Goal: Information Seeking & Learning: Learn about a topic

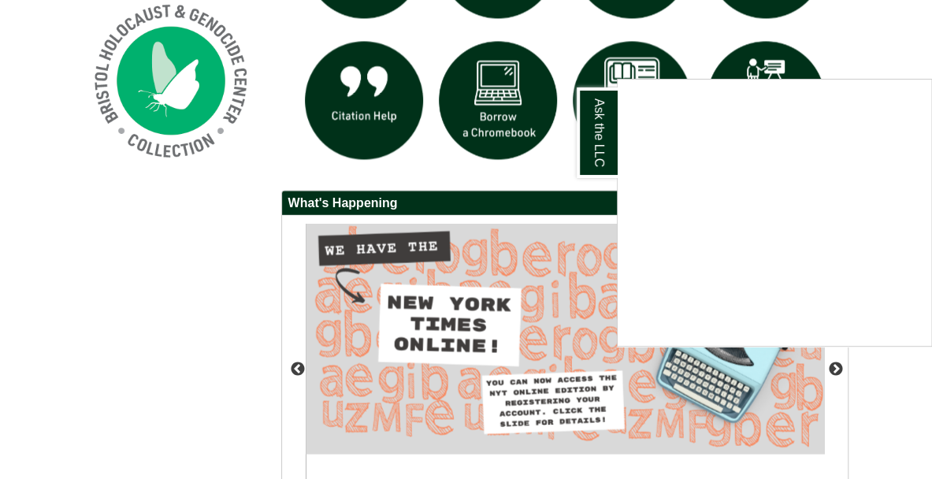
scroll to position [1081, 0]
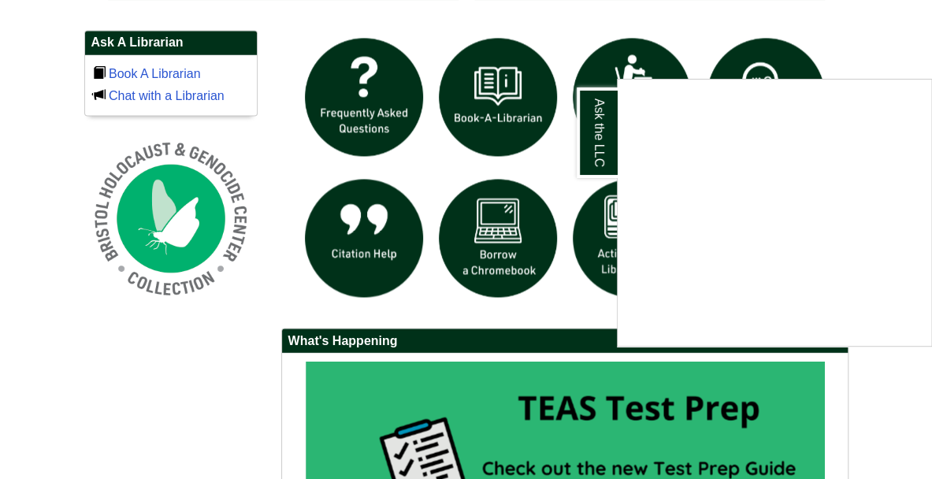
click at [917, 433] on div "Ask the LLC" at bounding box center [466, 239] width 932 height 479
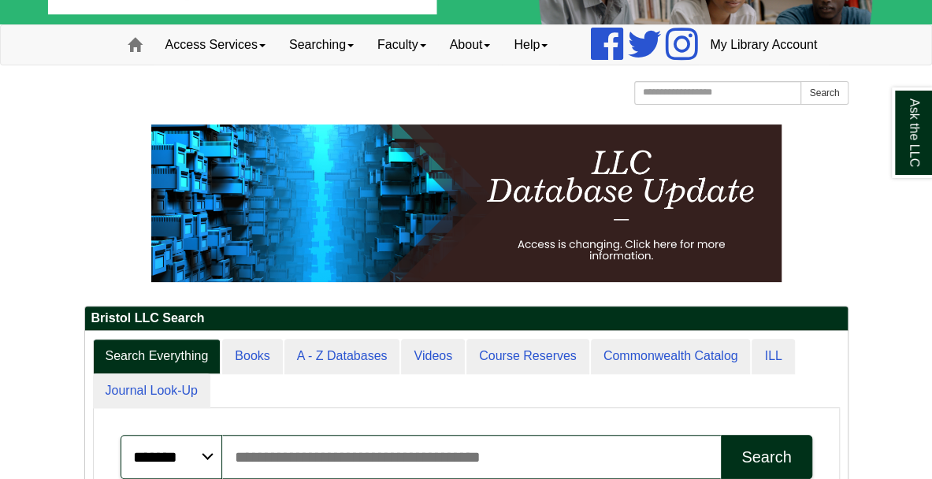
scroll to position [0, 0]
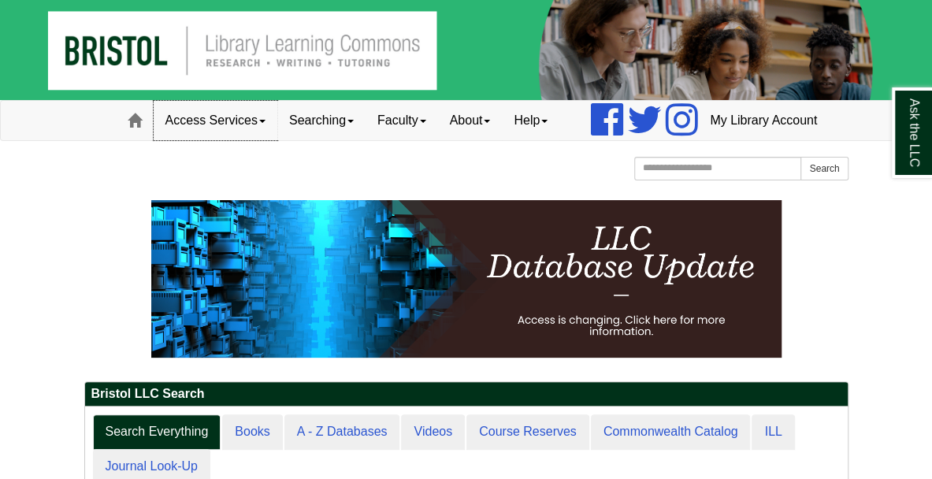
click at [191, 140] on link "Access Services" at bounding box center [216, 120] width 124 height 39
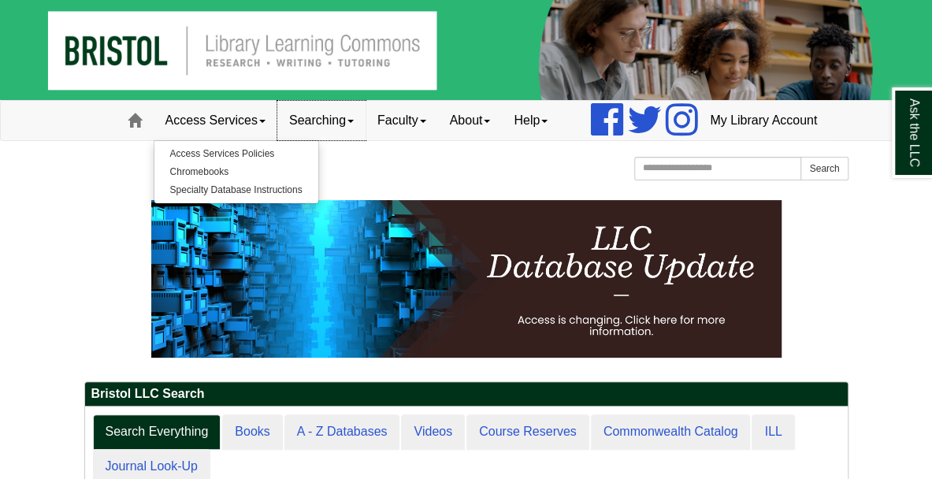
click at [284, 140] on link "Searching" at bounding box center [321, 120] width 88 height 39
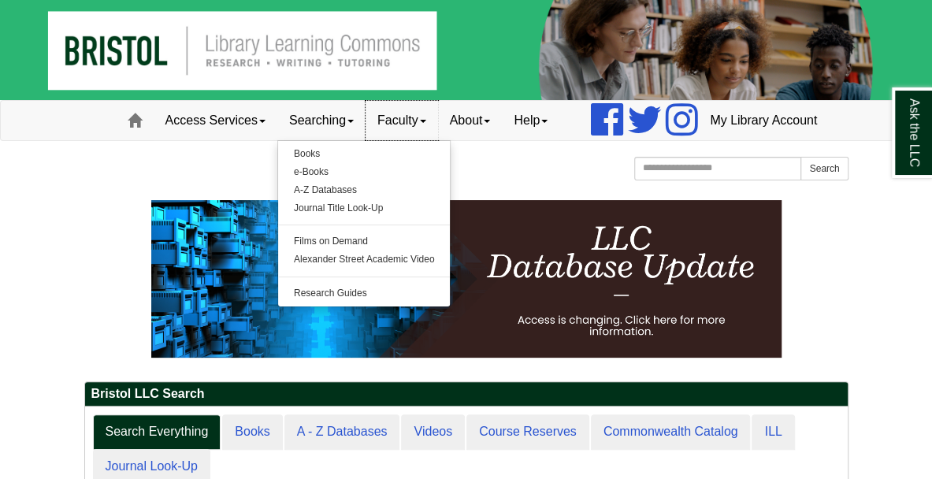
click at [391, 140] on link "Faculty" at bounding box center [401, 120] width 72 height 39
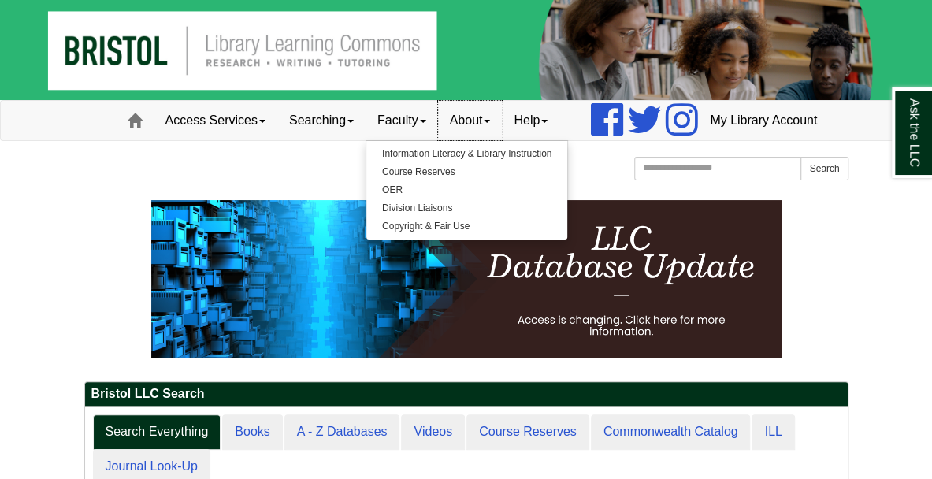
click at [438, 140] on link "About" at bounding box center [470, 120] width 65 height 39
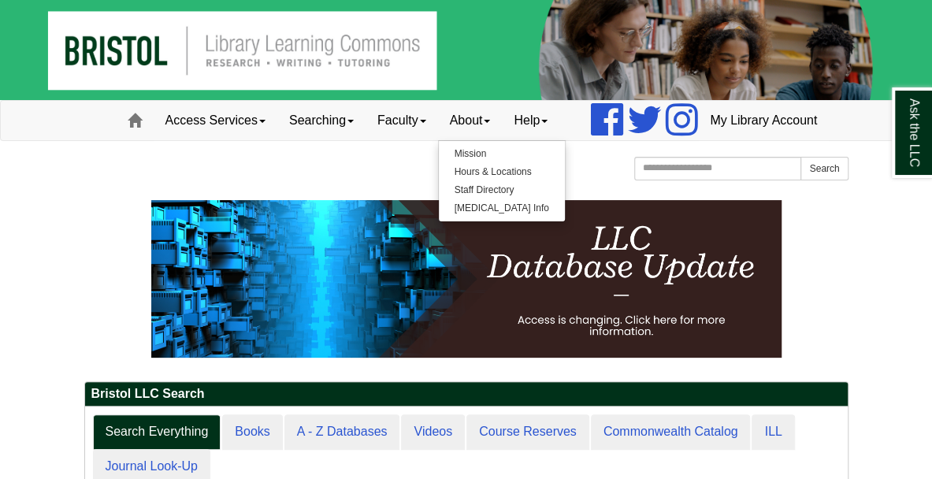
click at [312, 192] on div at bounding box center [466, 188] width 764 height 8
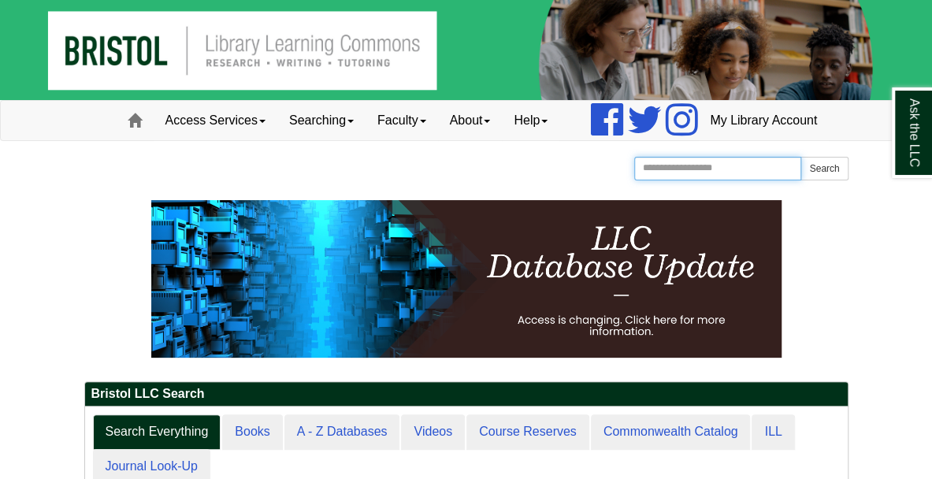
click at [717, 180] on input "Search the Website" at bounding box center [718, 169] width 168 height 24
type input "**********"
click at [800, 157] on button "Search" at bounding box center [823, 169] width 47 height 24
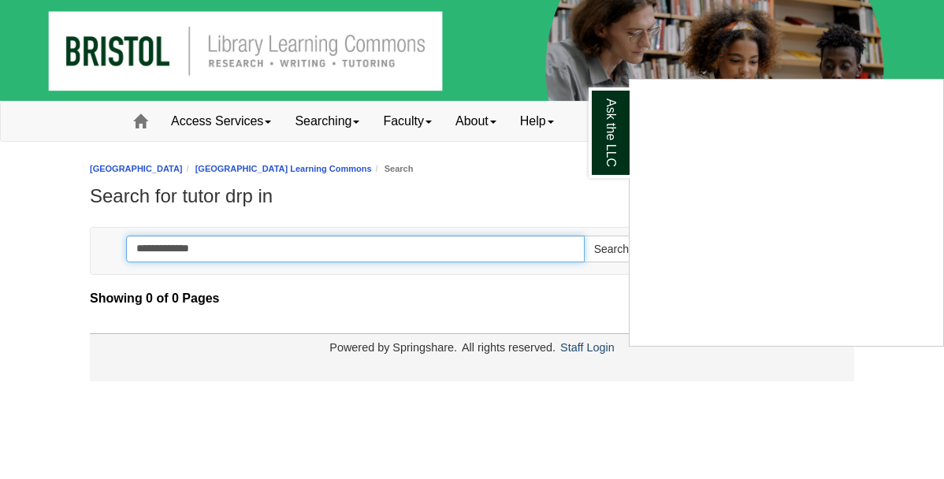
type input "**********"
click at [584, 236] on button "Search" at bounding box center [611, 249] width 55 height 27
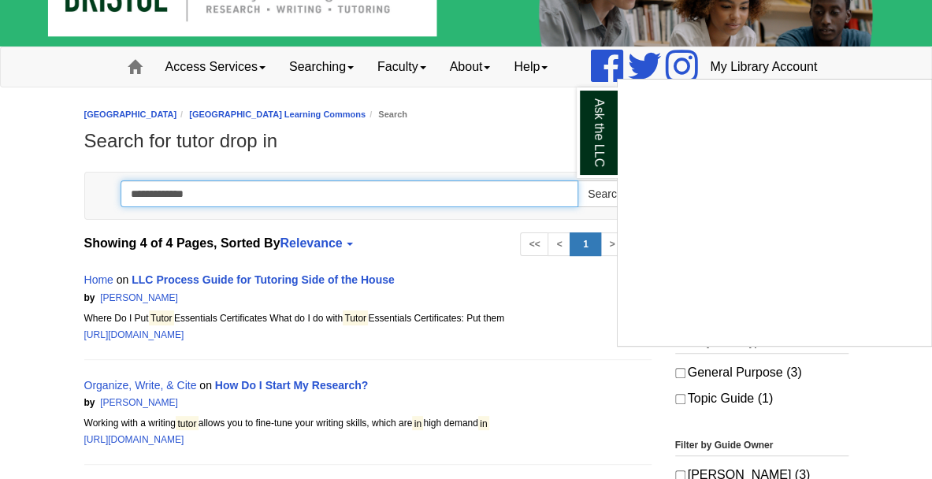
scroll to position [79, 0]
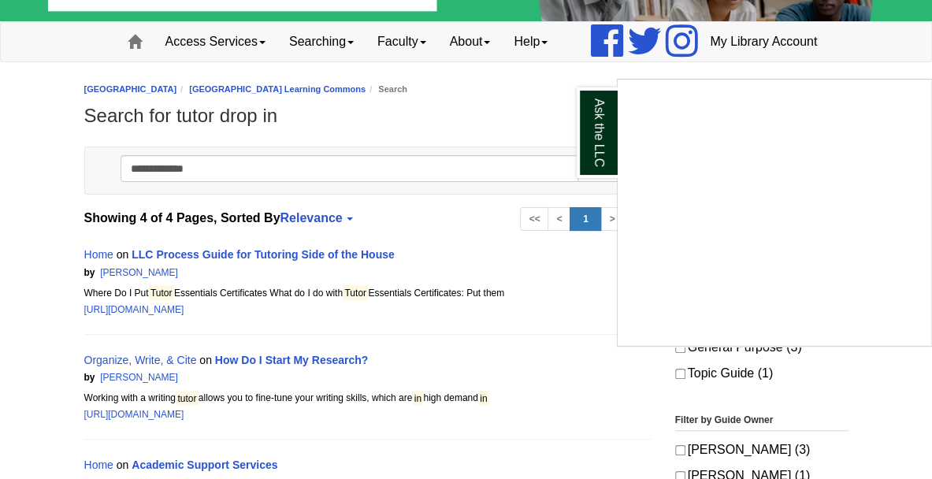
click at [260, 290] on div "Ask the LLC" at bounding box center [466, 239] width 932 height 479
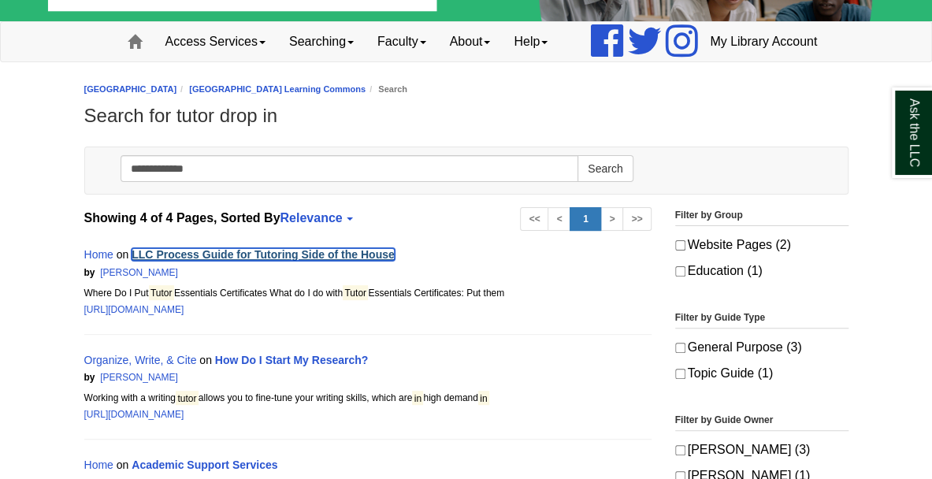
click at [273, 261] on link "LLC Process Guide for Tutoring Side of the House" at bounding box center [263, 254] width 262 height 13
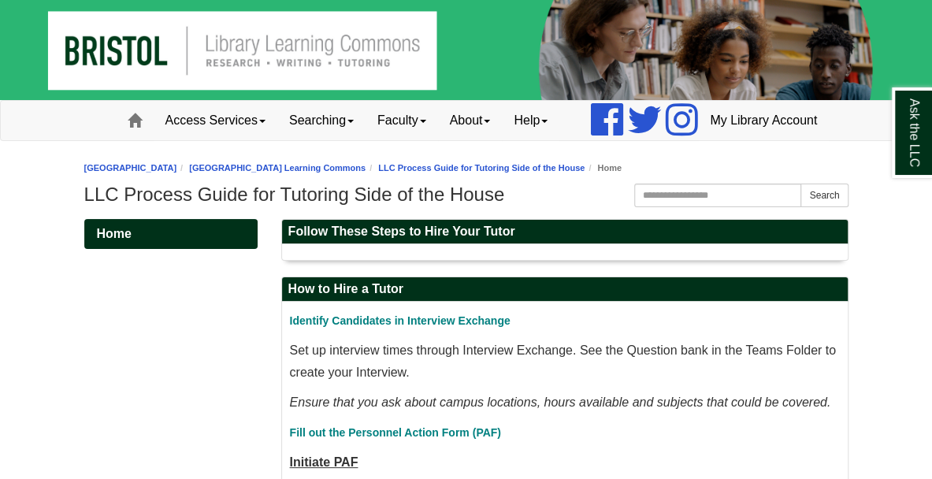
drag, startPoint x: 154, startPoint y: 55, endPoint x: 162, endPoint y: 65, distance: 12.3
click at [155, 55] on img at bounding box center [466, 50] width 932 height 100
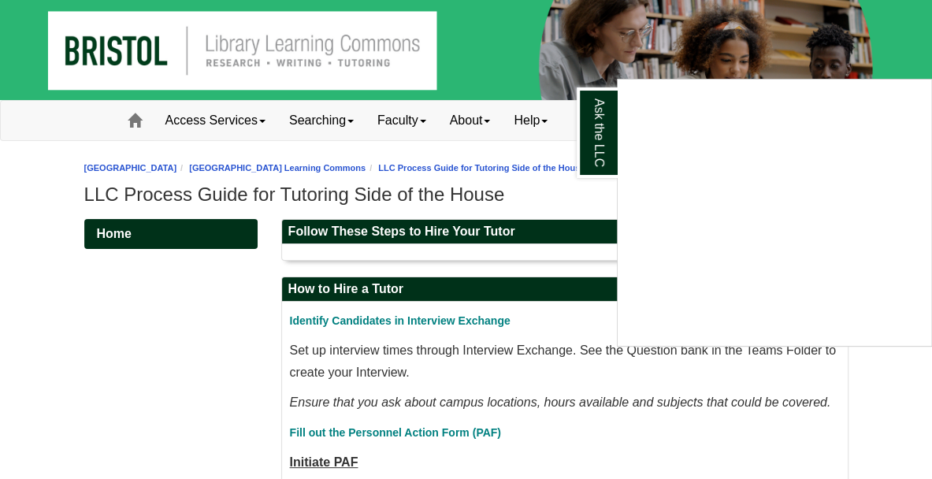
click at [230, 54] on div "Ask the LLC" at bounding box center [466, 239] width 932 height 479
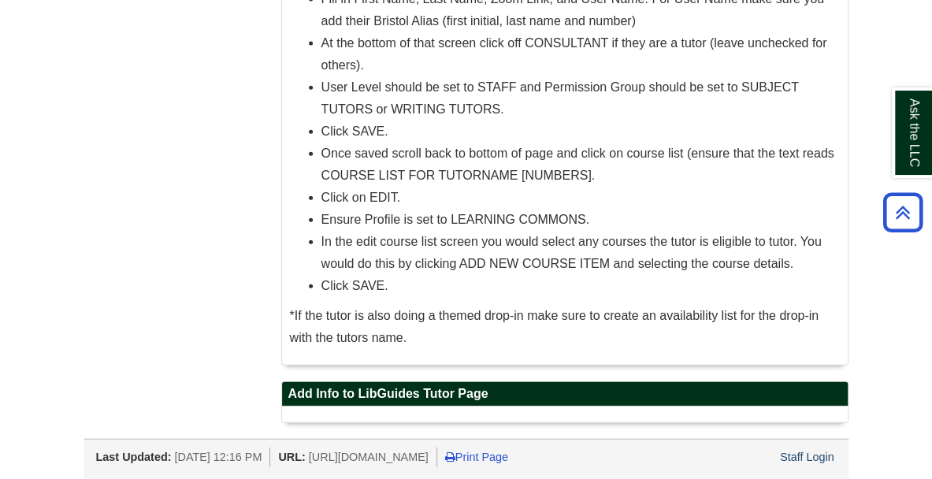
scroll to position [1723, 0]
click at [499, 389] on h2 "Add Info to LibGuides Tutor Page" at bounding box center [565, 394] width 566 height 24
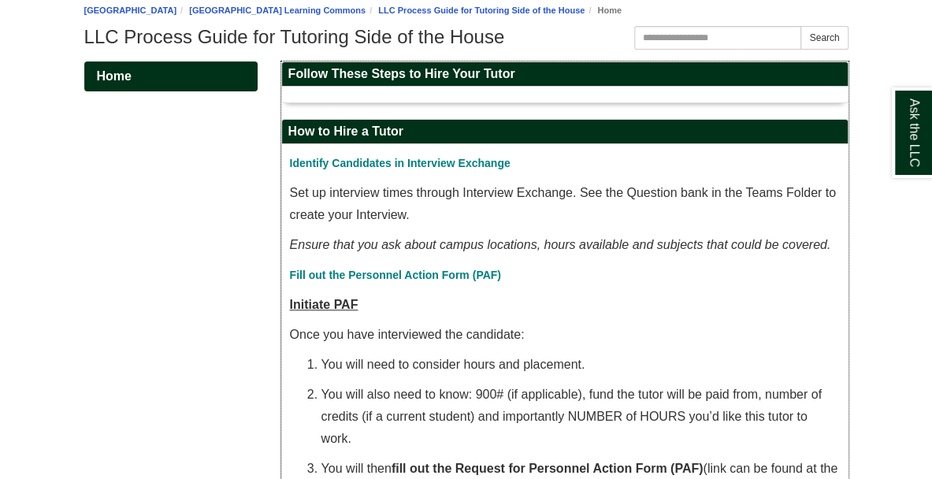
scroll to position [0, 0]
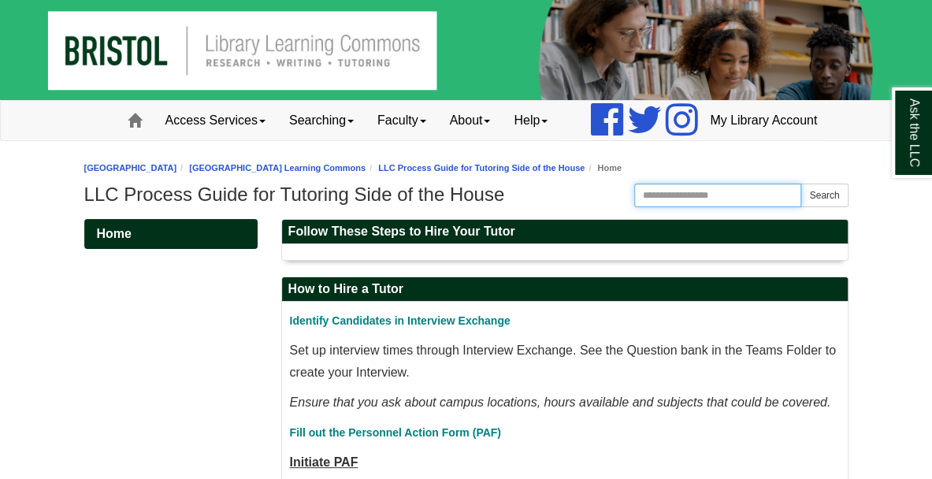
click at [677, 207] on input "Search this Guide" at bounding box center [718, 196] width 168 height 24
type input "********"
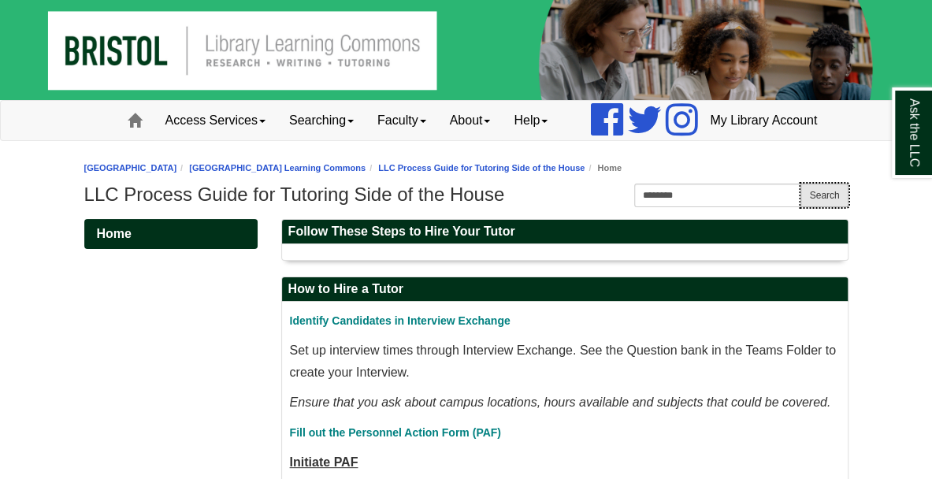
click at [832, 207] on button "Search" at bounding box center [823, 196] width 47 height 24
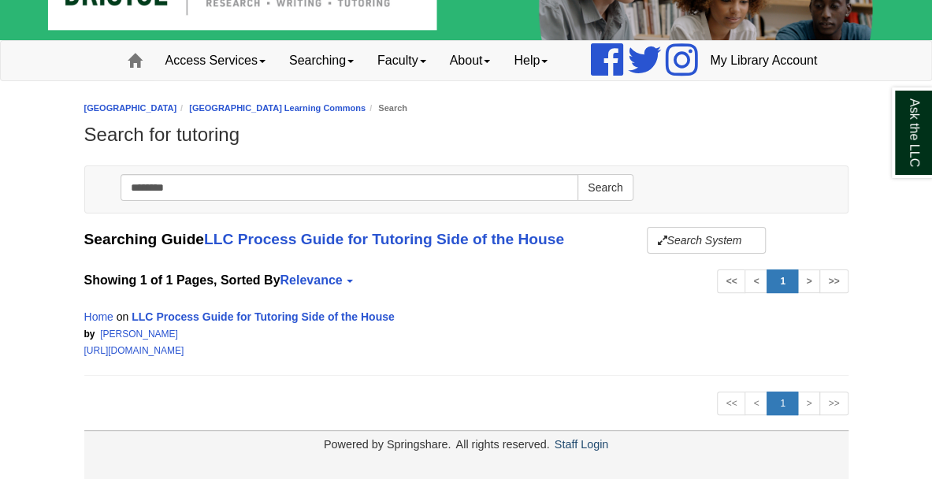
scroll to position [96, 0]
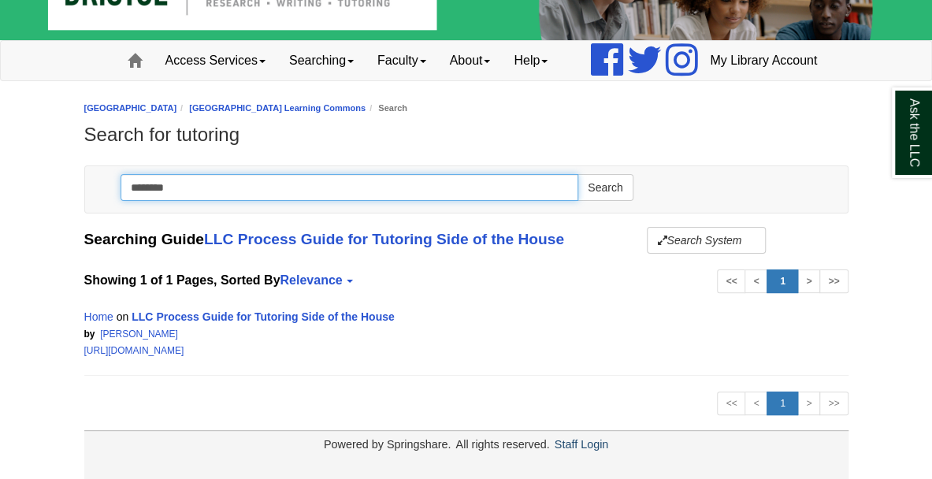
drag, startPoint x: 244, startPoint y: 200, endPoint x: 252, endPoint y: 172, distance: 29.4
click at [244, 198] on input "********" at bounding box center [350, 187] width 458 height 27
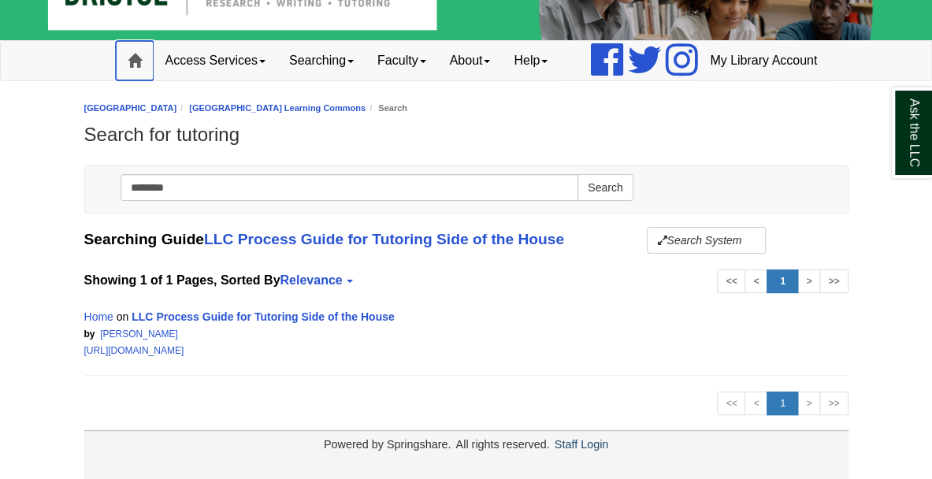
click at [128, 26] on body "Skip to Main Content Toggle navigation Home Access Services Access Services Pol…" at bounding box center [466, 209] width 932 height 539
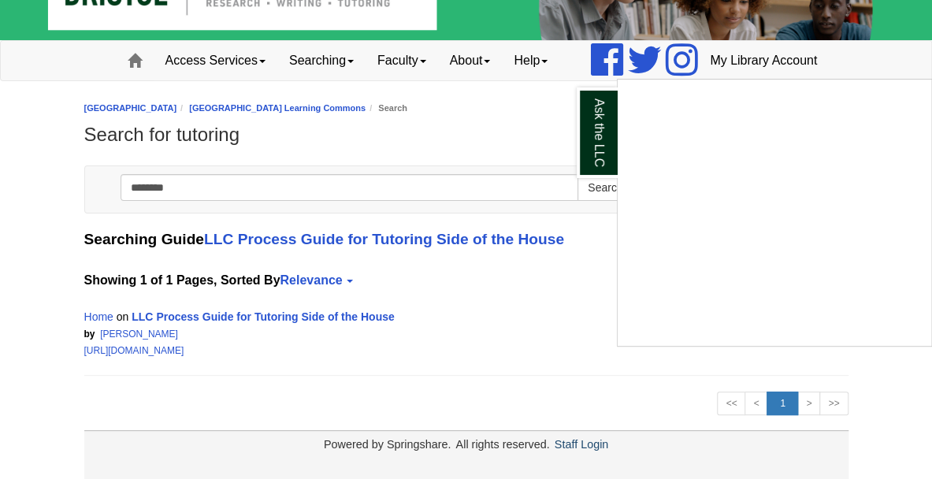
click at [132, 22] on div "Ask the LLC" at bounding box center [466, 239] width 932 height 479
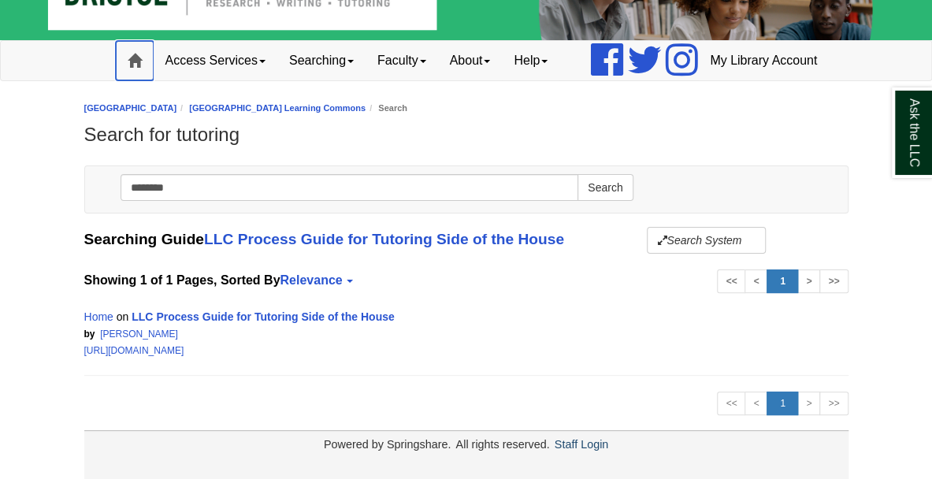
click at [132, 54] on span at bounding box center [135, 61] width 14 height 14
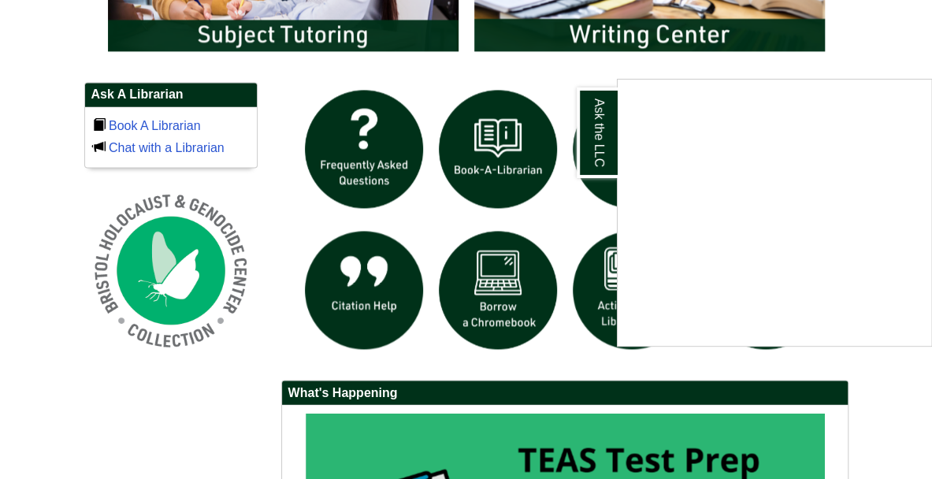
scroll to position [866, 0]
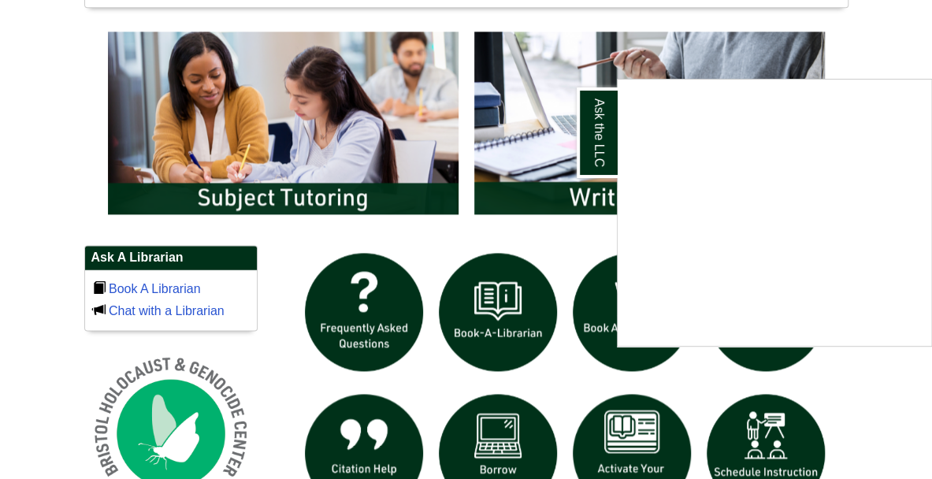
click at [302, 161] on div "Ask the LLC" at bounding box center [466, 239] width 932 height 479
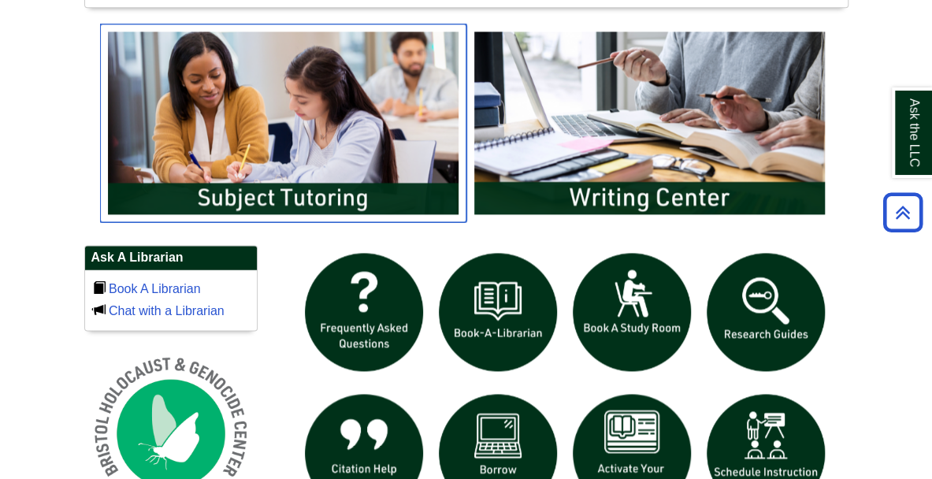
click at [304, 201] on img "slideshow" at bounding box center [283, 123] width 366 height 198
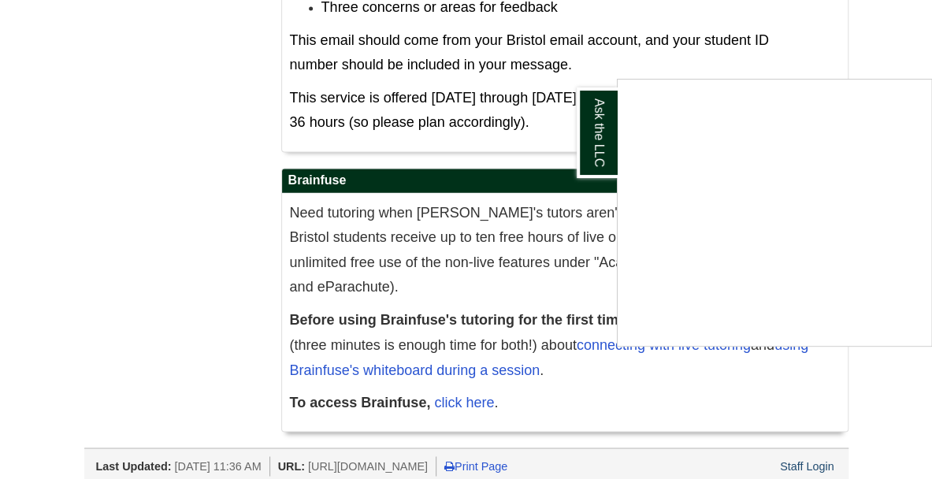
scroll to position [1076, 0]
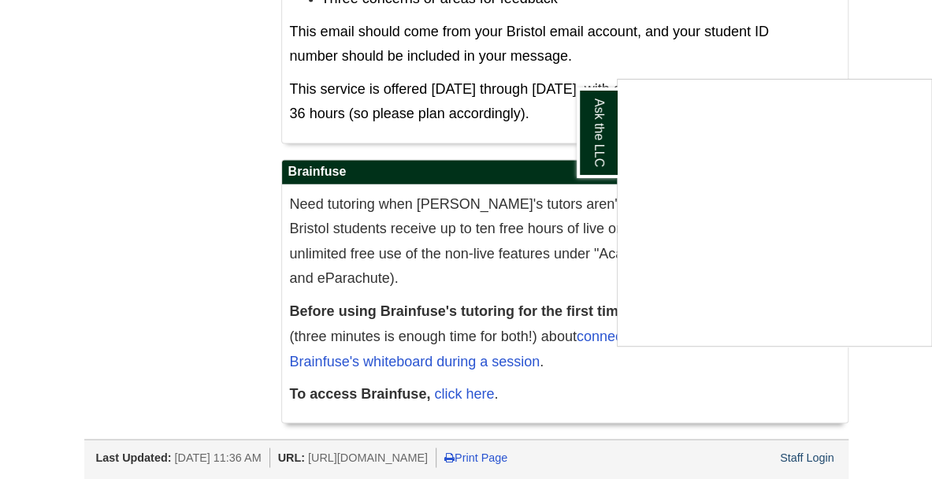
click at [581, 375] on div "Ask the LLC" at bounding box center [466, 239] width 932 height 479
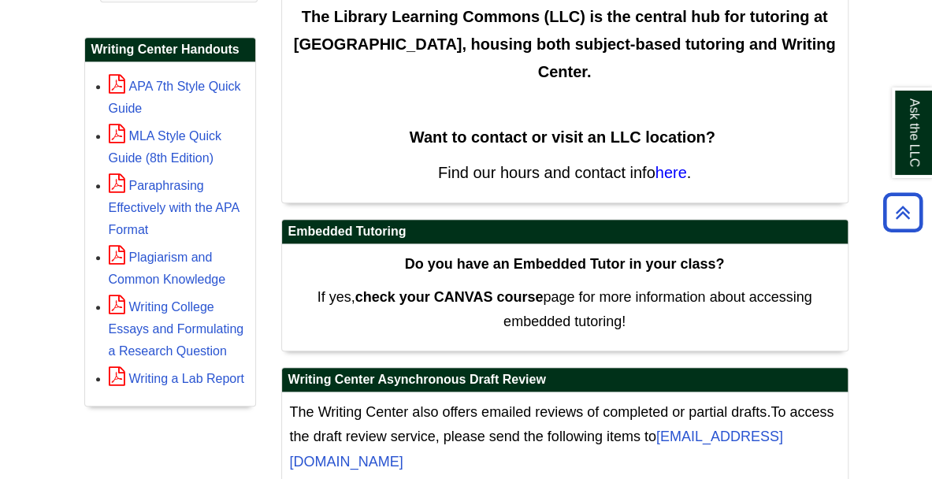
scroll to position [551, 0]
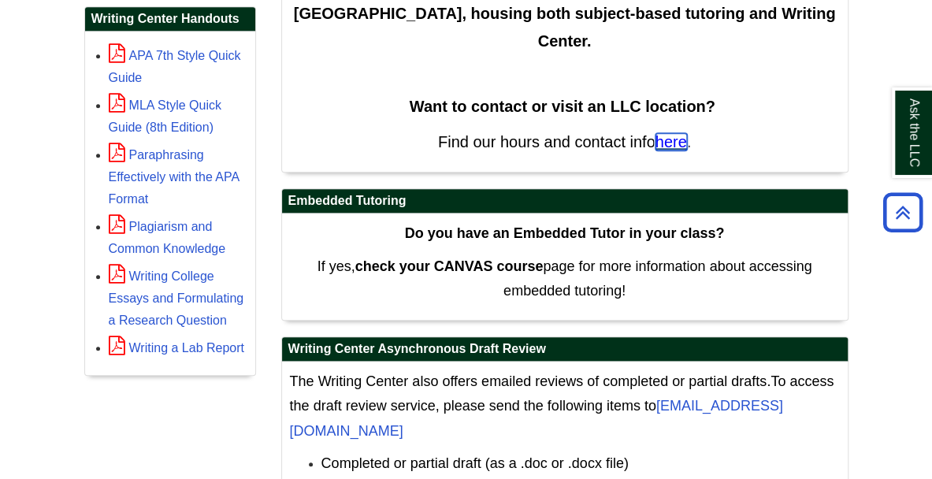
click at [666, 150] on span "here" at bounding box center [671, 141] width 32 height 17
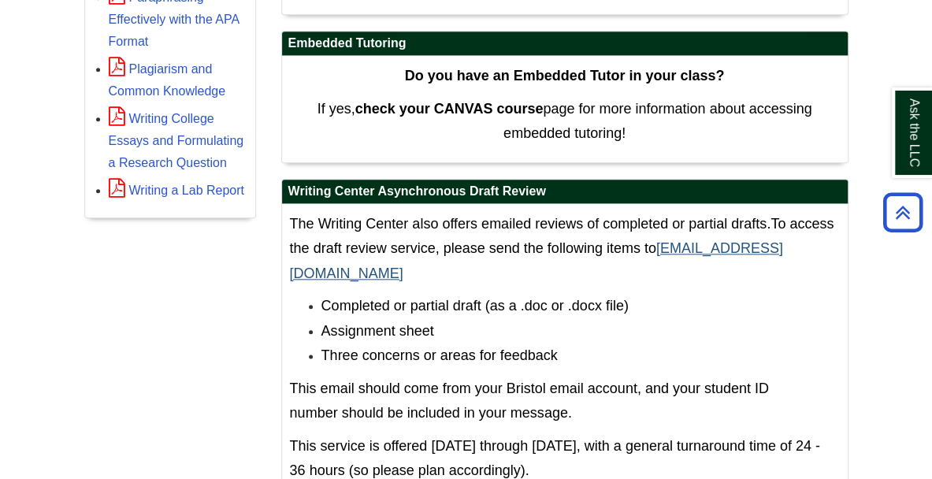
scroll to position [788, 0]
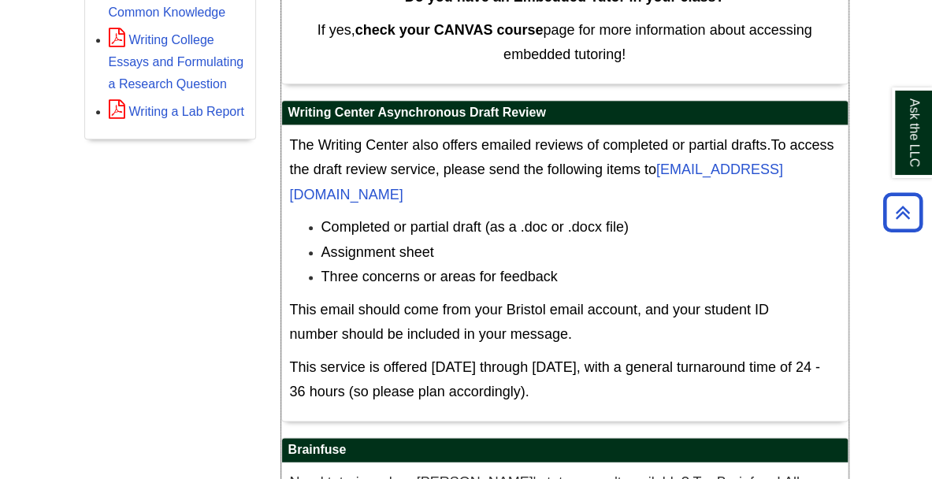
click at [551, 153] on span "The Writing Center also offers emailed reviews of completed or partial drafts." at bounding box center [530, 145] width 481 height 16
click at [614, 153] on span "The Writing Center also offers emailed reviews of completed or partial drafts." at bounding box center [530, 145] width 481 height 16
drag, startPoint x: 614, startPoint y: 175, endPoint x: 701, endPoint y: 178, distance: 86.7
click at [697, 153] on span "The Writing Center also offers emailed reviews of completed or partial drafts." at bounding box center [530, 145] width 481 height 16
click at [754, 153] on span "The Writing Center also offers emailed reviews of completed or partial drafts." at bounding box center [530, 145] width 481 height 16
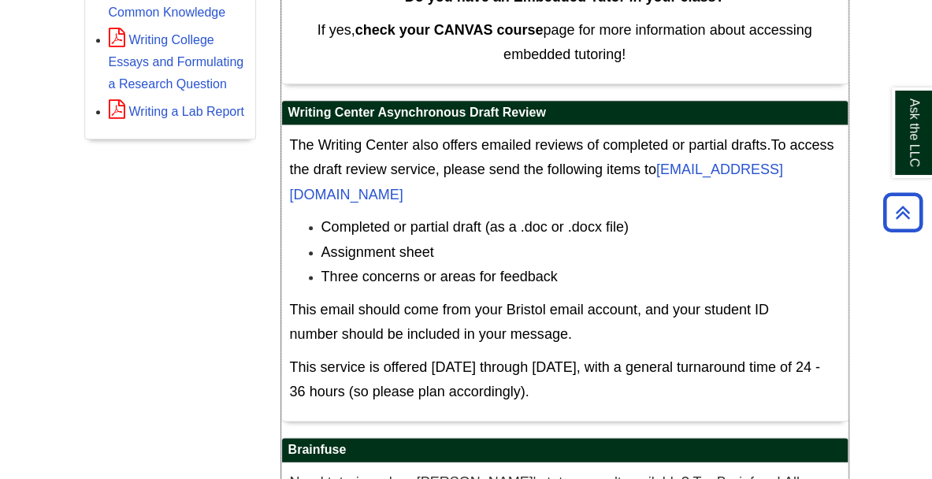
click at [798, 181] on span "To access the draft review service, please send the following items to WritingC…" at bounding box center [562, 169] width 544 height 65
click at [306, 202] on span "To access the draft review service, please send the following items to WritingC…" at bounding box center [562, 169] width 544 height 65
drag, startPoint x: 306, startPoint y: 207, endPoint x: 381, endPoint y: 200, distance: 75.9
click at [381, 200] on span "To access the draft review service, please send the following items to WritingC…" at bounding box center [562, 169] width 544 height 65
drag, startPoint x: 381, startPoint y: 200, endPoint x: 466, endPoint y: 202, distance: 85.1
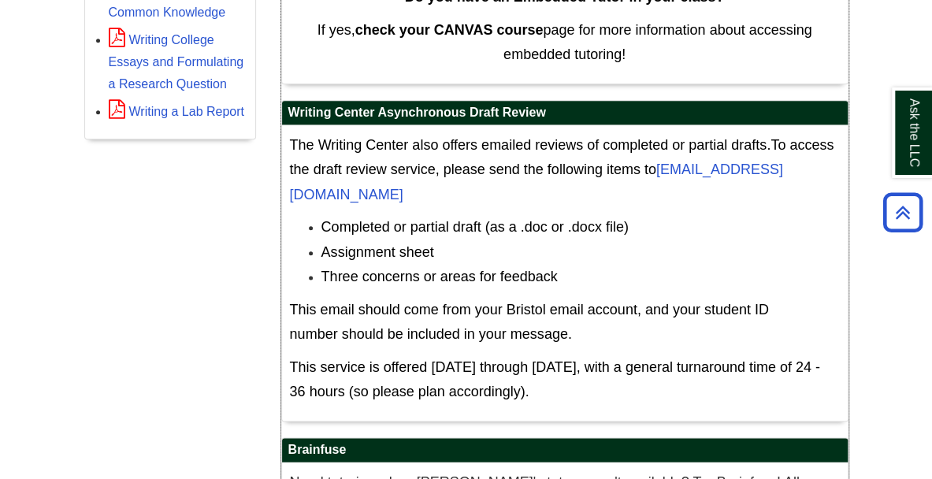
click at [460, 202] on span "To access the draft review service, please send the following items to WritingC…" at bounding box center [562, 169] width 544 height 65
click at [509, 202] on span "To access the draft review service, please send the following items to WritingC…" at bounding box center [562, 169] width 544 height 65
click at [529, 202] on span "To access the draft review service, please send the following items to WritingC…" at bounding box center [562, 169] width 544 height 65
click at [540, 202] on span "To access the draft review service, please send the following items to WritingC…" at bounding box center [562, 169] width 544 height 65
click at [574, 201] on span "To access the draft review service, please send the following items to WritingC…" at bounding box center [562, 169] width 544 height 65
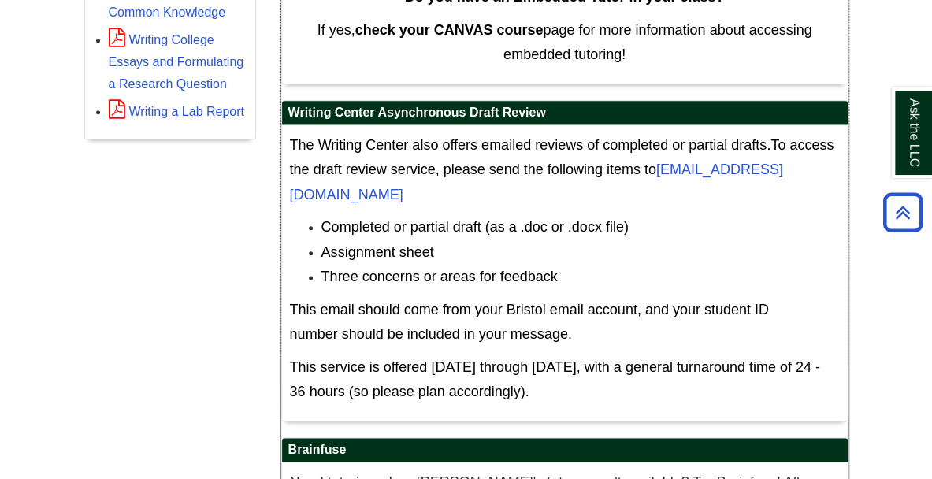
click at [651, 202] on span "To access the draft review service, please send the following items to WritingC…" at bounding box center [562, 169] width 544 height 65
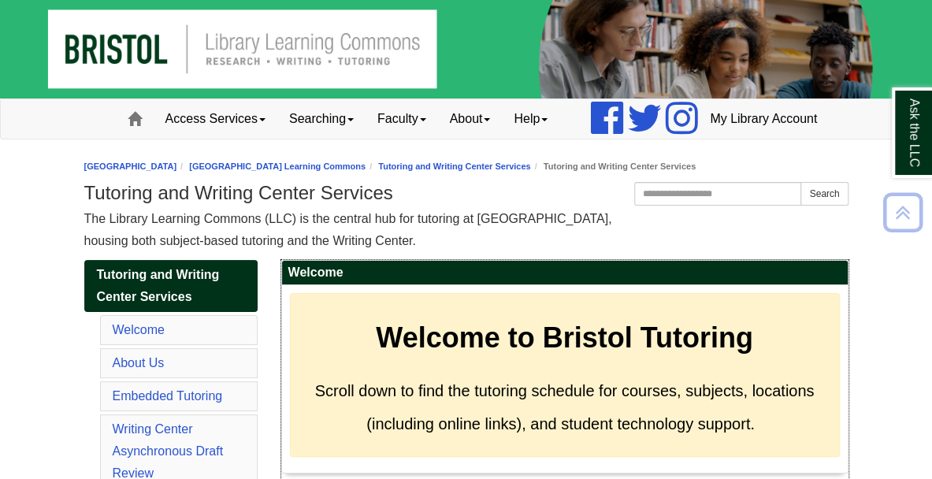
scroll to position [0, 0]
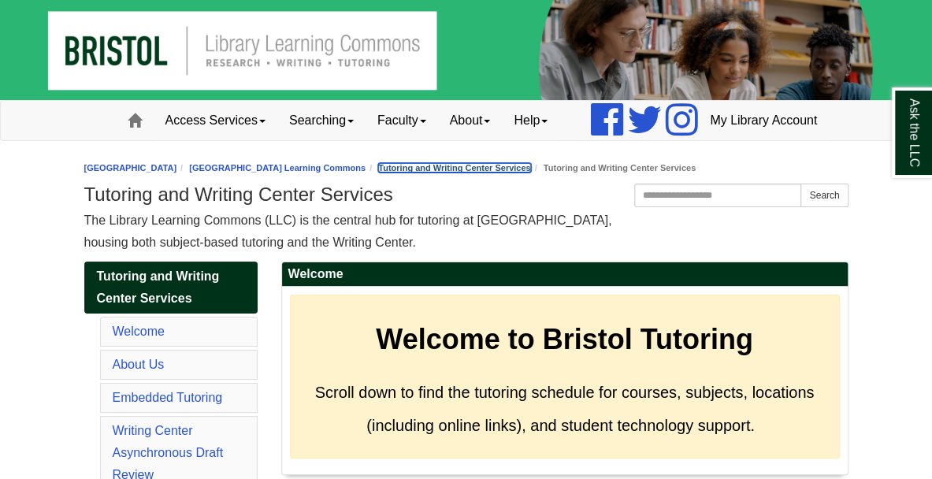
click at [530, 172] on link "Tutoring and Writing Center Services" at bounding box center [454, 167] width 152 height 9
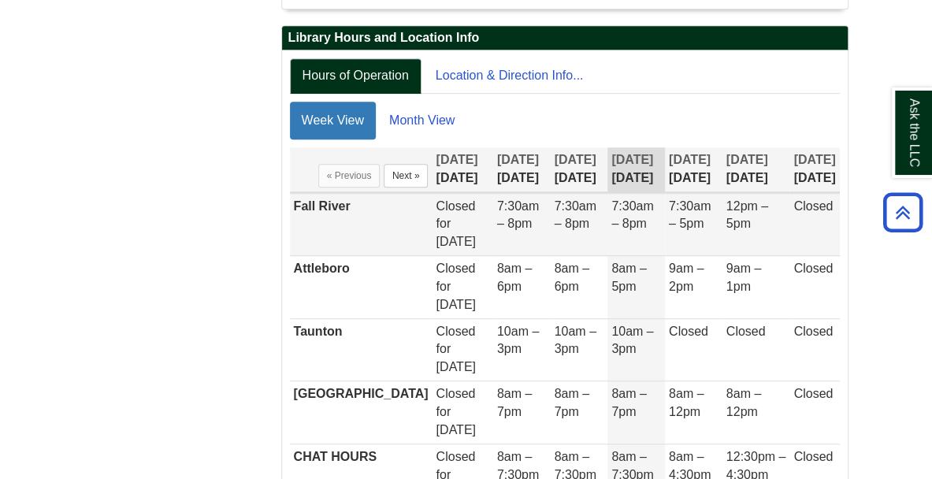
scroll to position [369, 0]
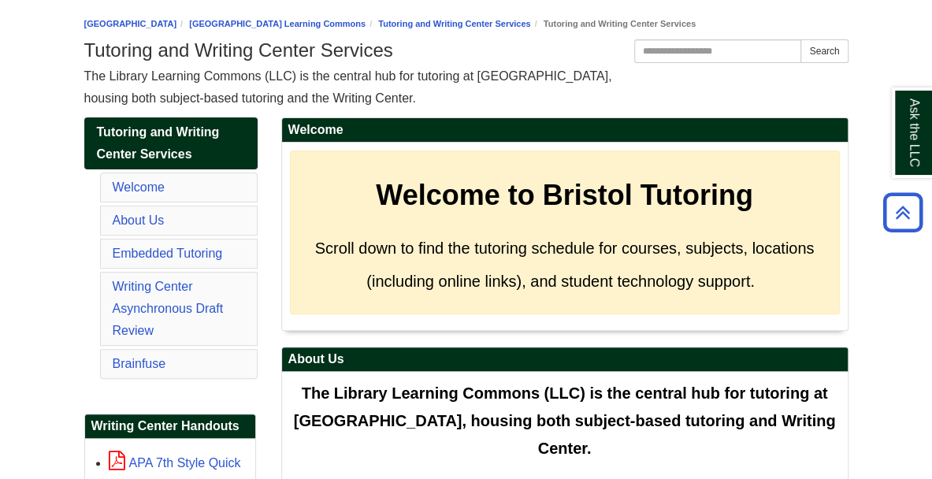
scroll to position [79, 0]
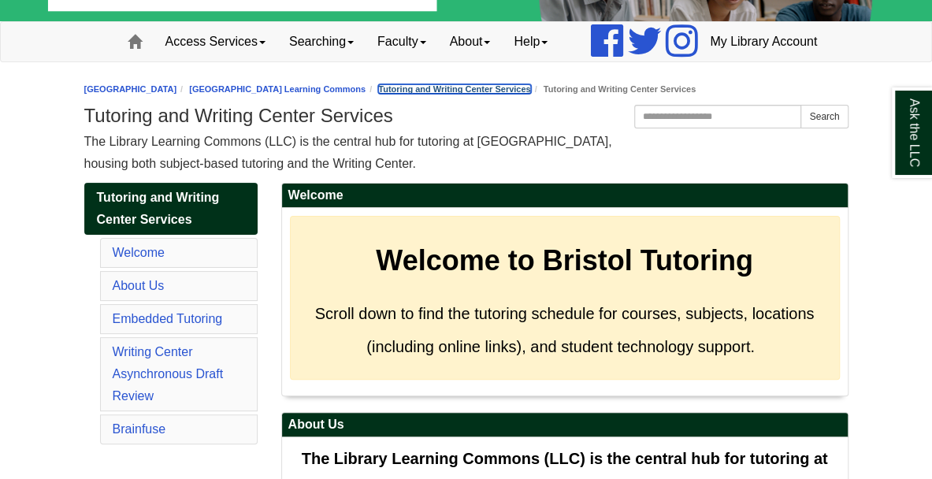
click at [525, 94] on link "Tutoring and Writing Center Services" at bounding box center [454, 88] width 152 height 9
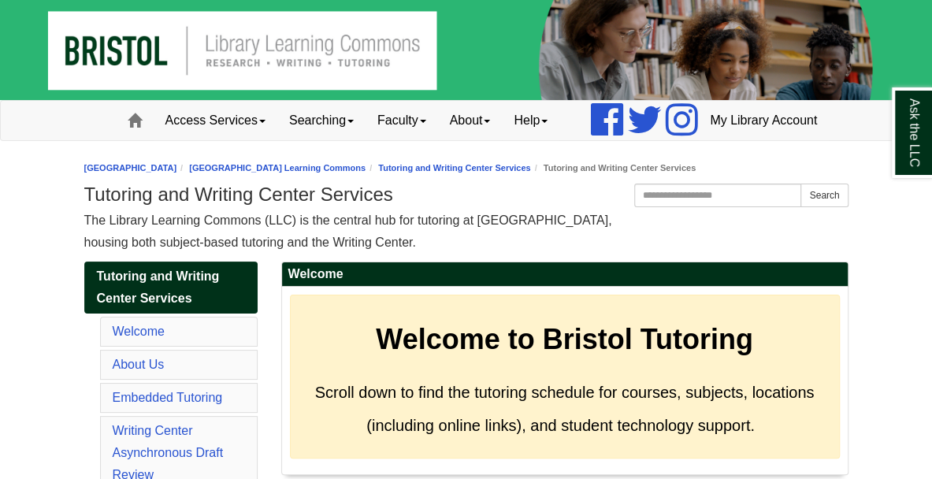
scroll to position [79, 0]
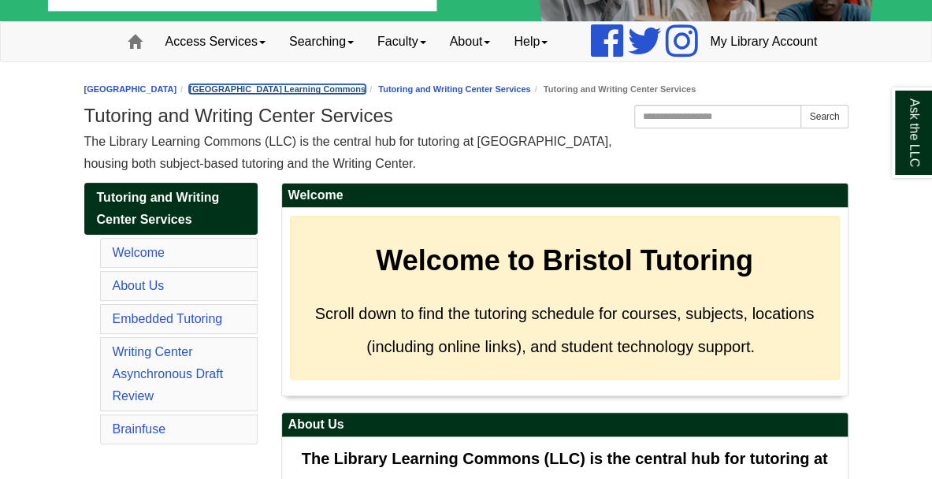
click at [365, 94] on link "[GEOGRAPHIC_DATA] Learning Commons" at bounding box center [277, 88] width 176 height 9
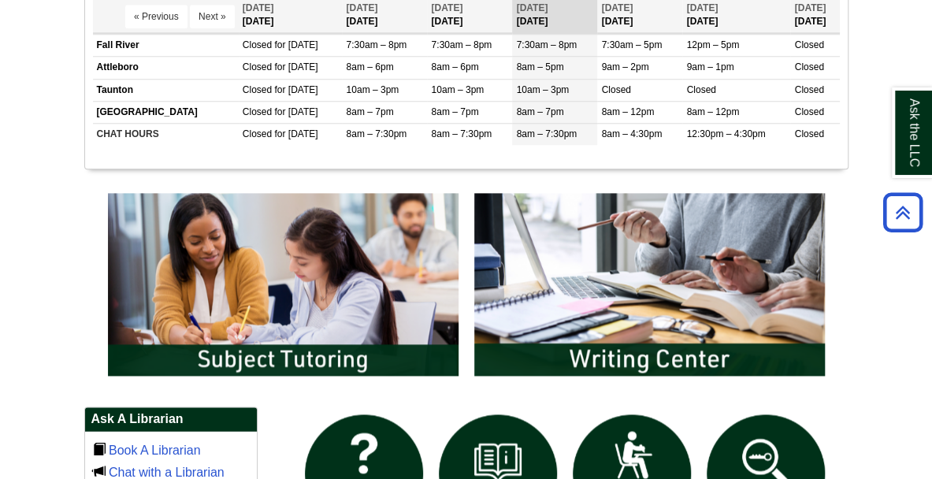
scroll to position [866, 0]
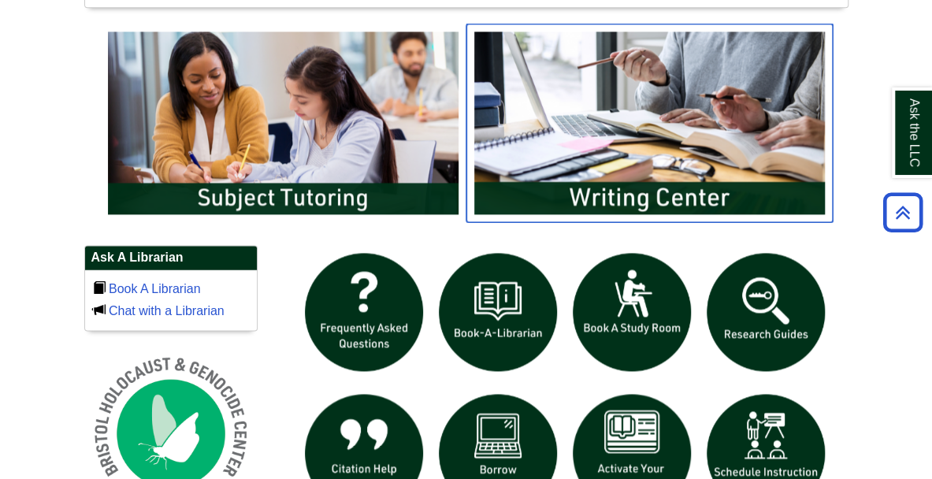
click at [646, 193] on img "slideshow" at bounding box center [649, 123] width 366 height 198
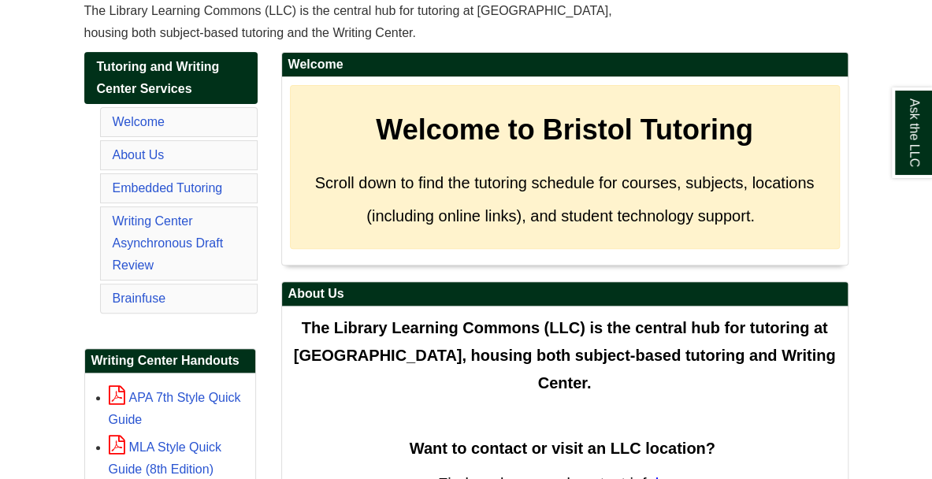
scroll to position [236, 0]
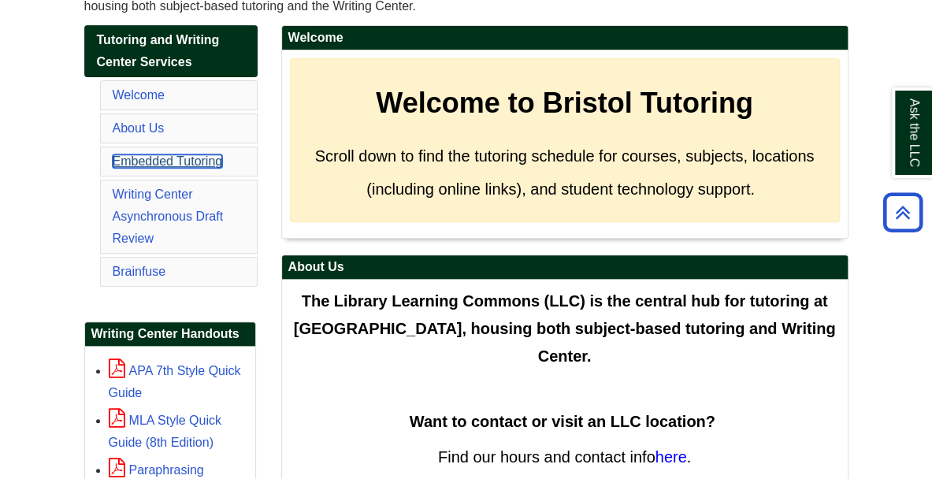
click at [153, 168] on link "Embedded Tutoring" at bounding box center [168, 160] width 110 height 13
